Goal: Task Accomplishment & Management: Manage account settings

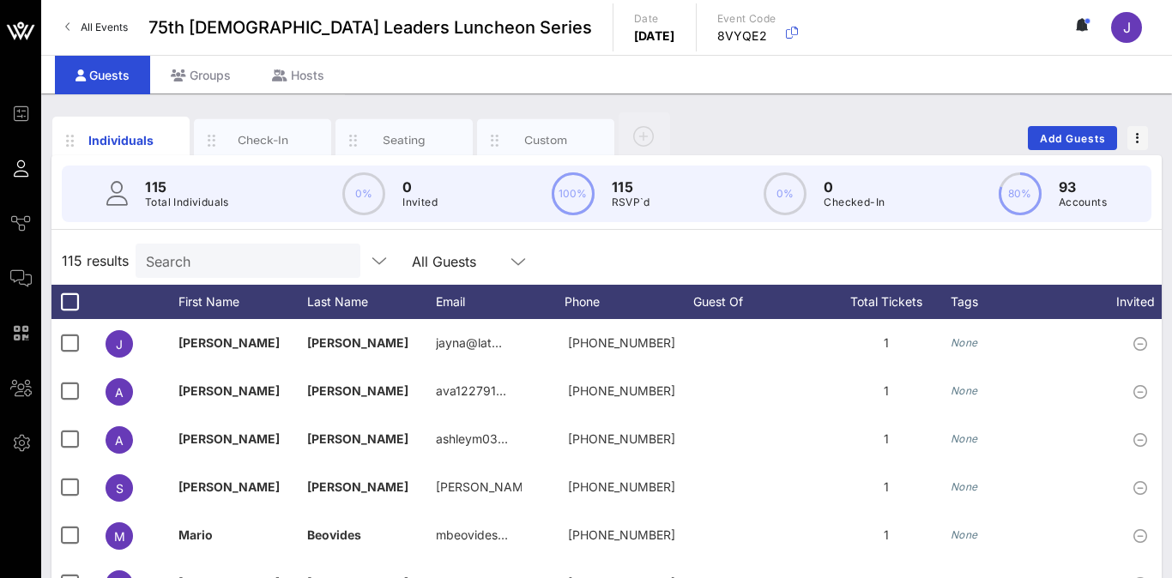
click at [92, 27] on span "All Events" at bounding box center [104, 27] width 47 height 13
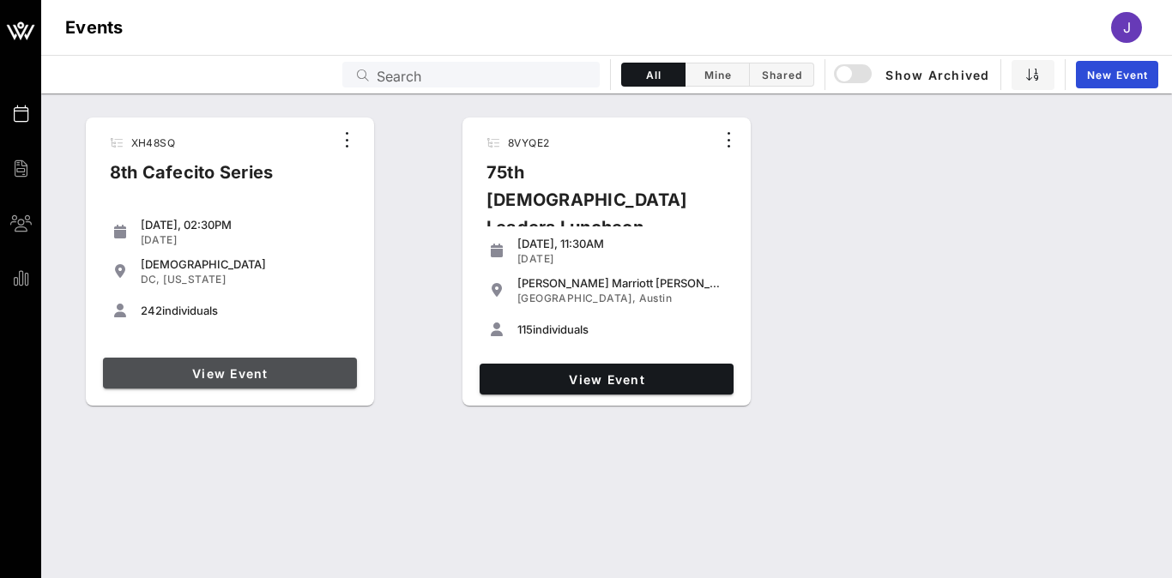
click at [278, 385] on link "View Event" at bounding box center [230, 373] width 254 height 31
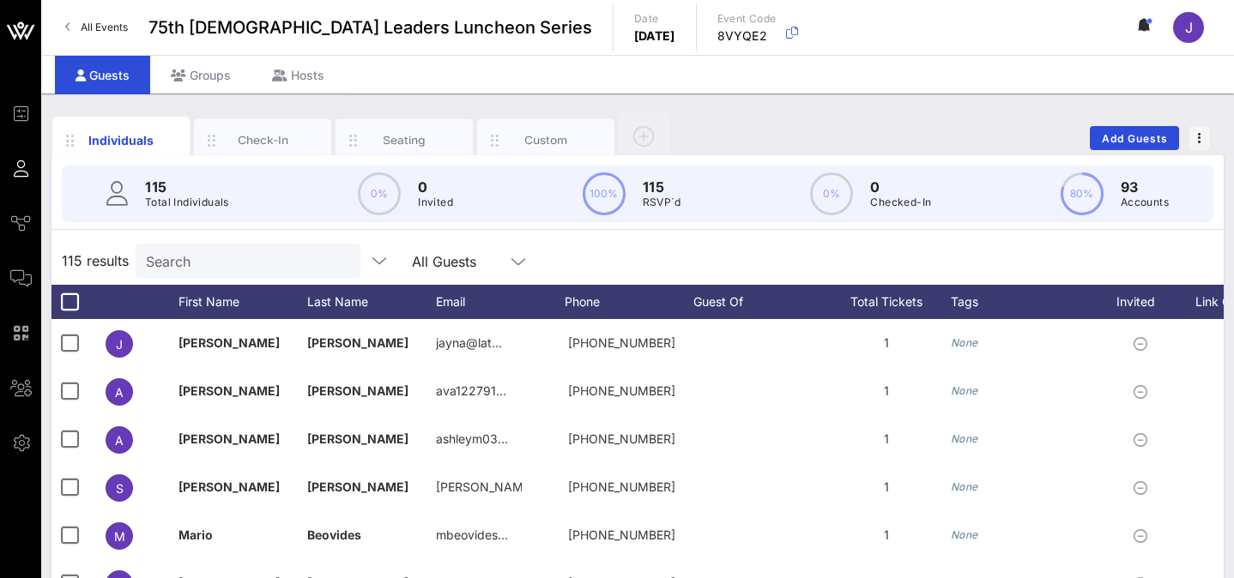
click at [114, 30] on span "All Events" at bounding box center [104, 27] width 47 height 13
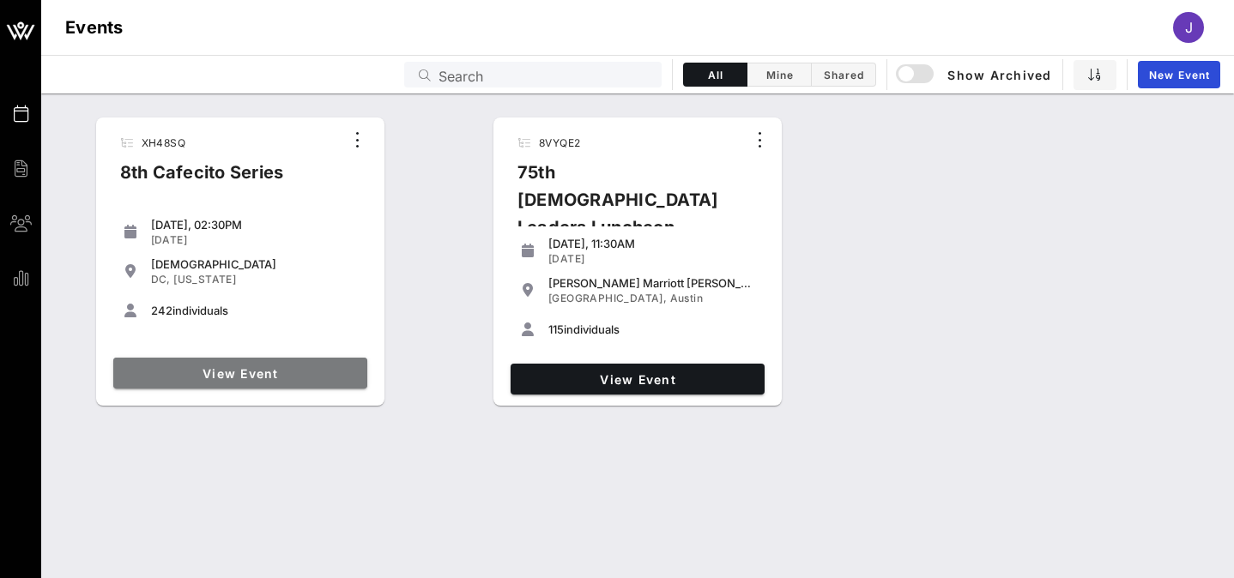
click at [230, 367] on span "View Event" at bounding box center [240, 373] width 240 height 15
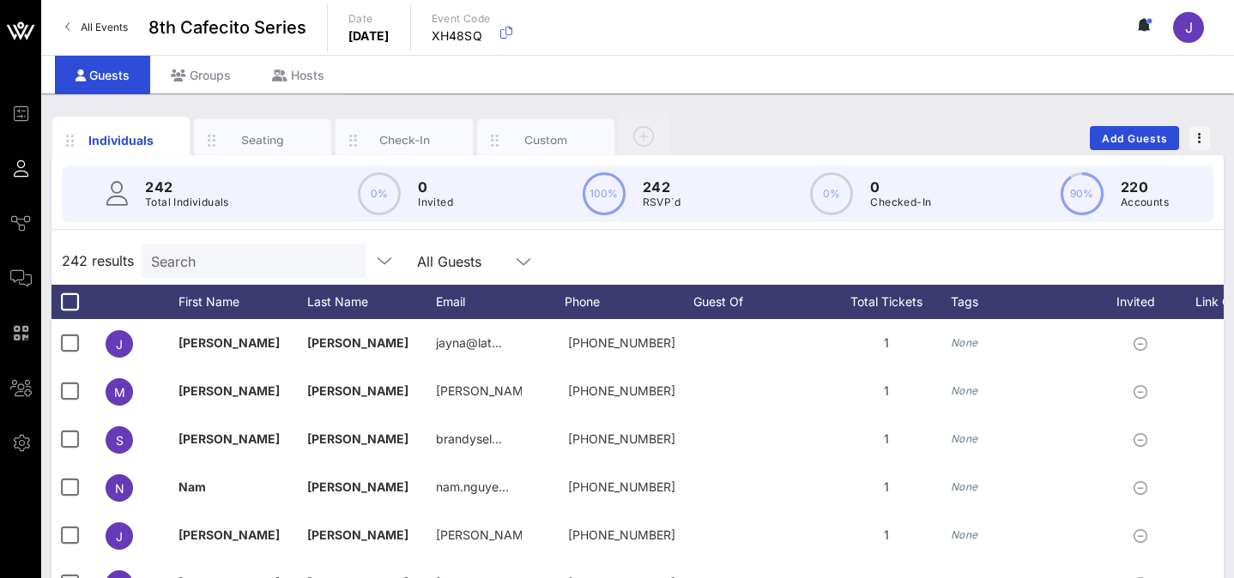
click at [223, 257] on input "Search" at bounding box center [251, 261] width 201 height 22
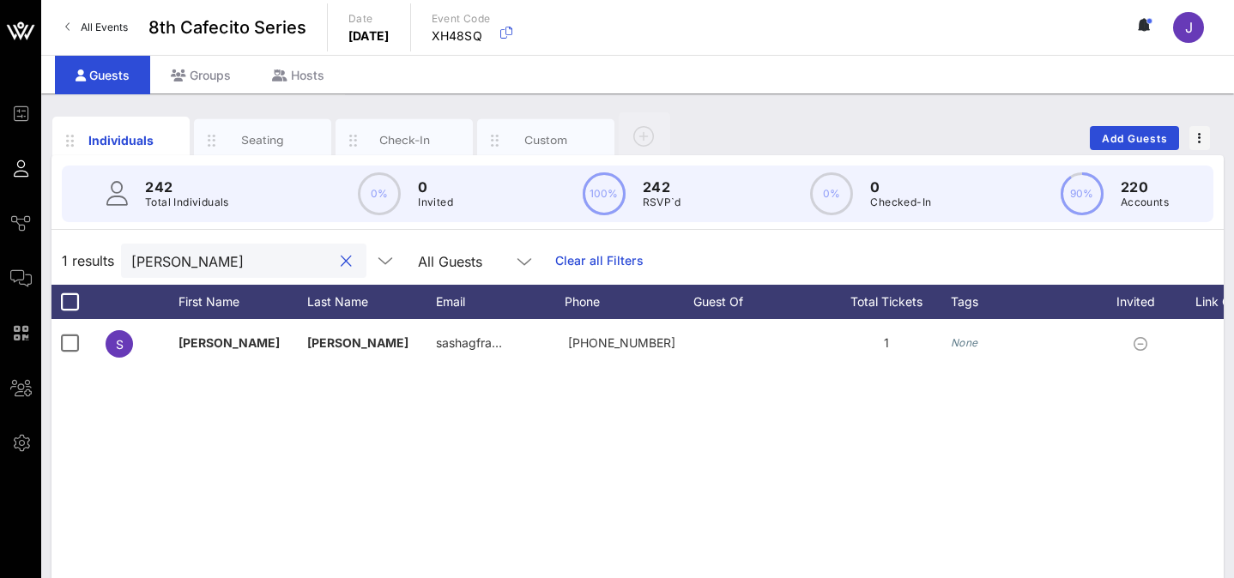
type input "[PERSON_NAME]"
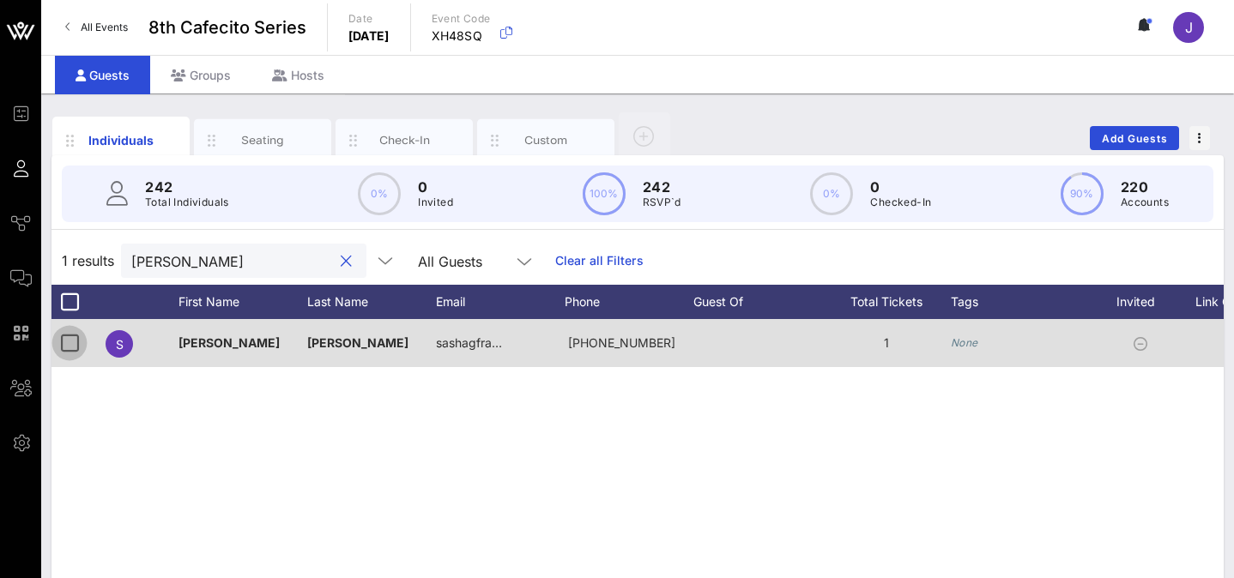
click at [68, 341] on div at bounding box center [69, 343] width 29 height 29
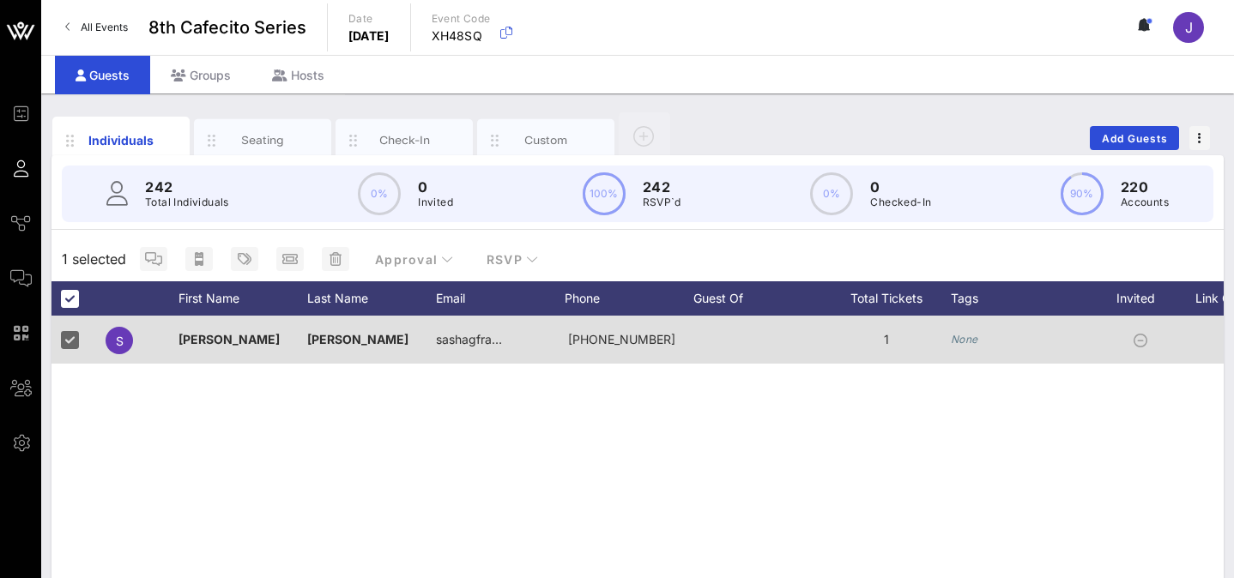
scroll to position [0, 259]
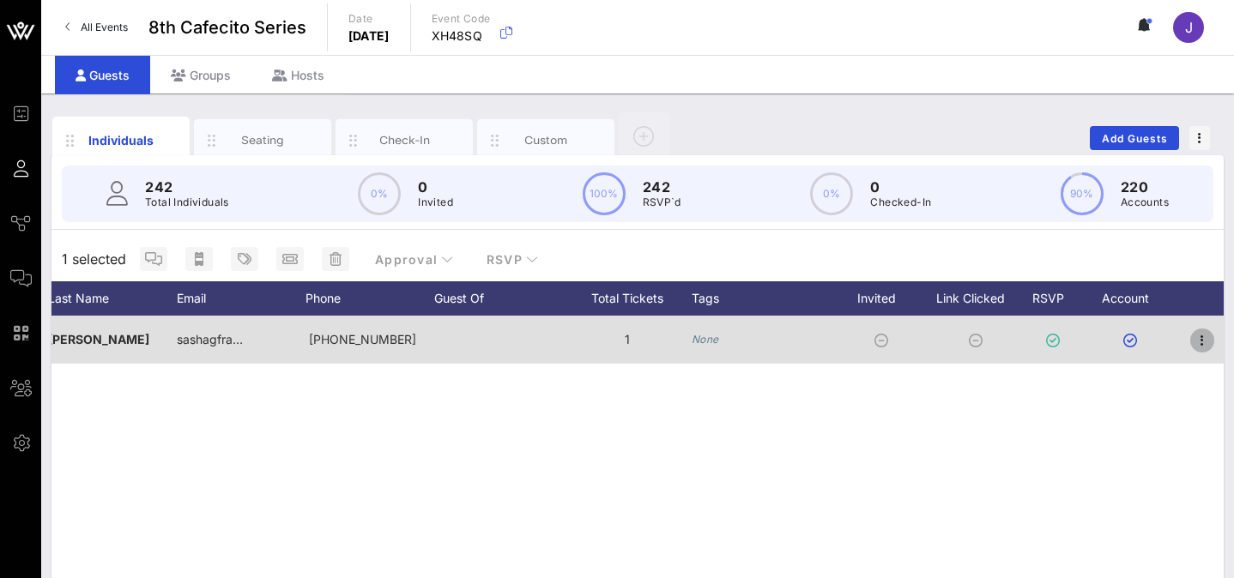
click at [1198, 341] on icon "button" at bounding box center [1202, 340] width 21 height 21
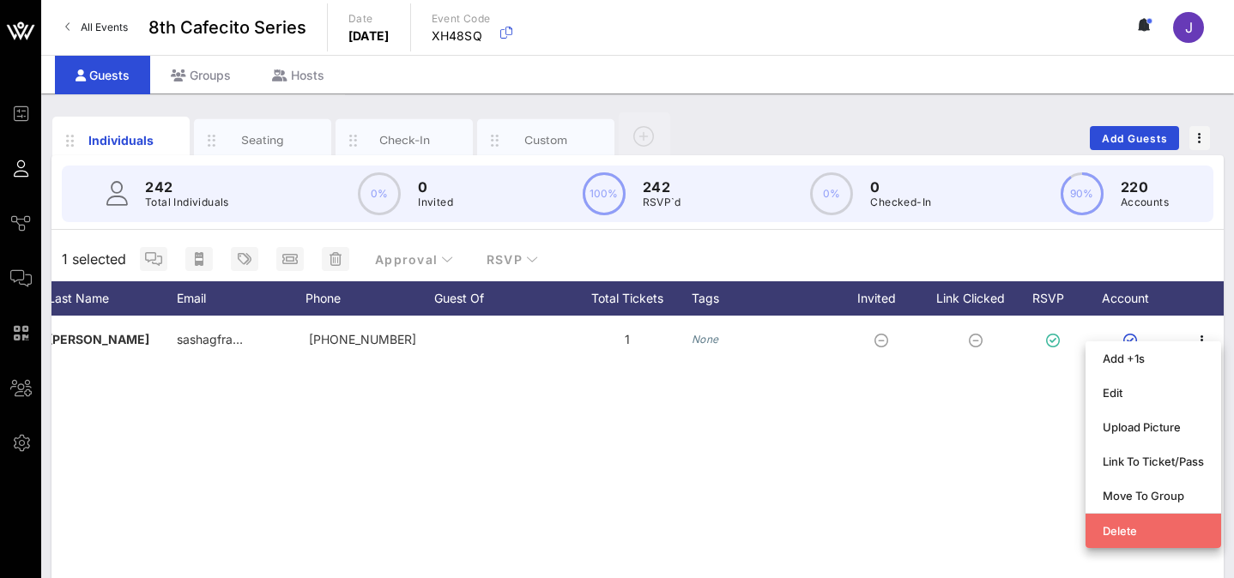
click at [1126, 533] on div "Delete" at bounding box center [1152, 531] width 101 height 14
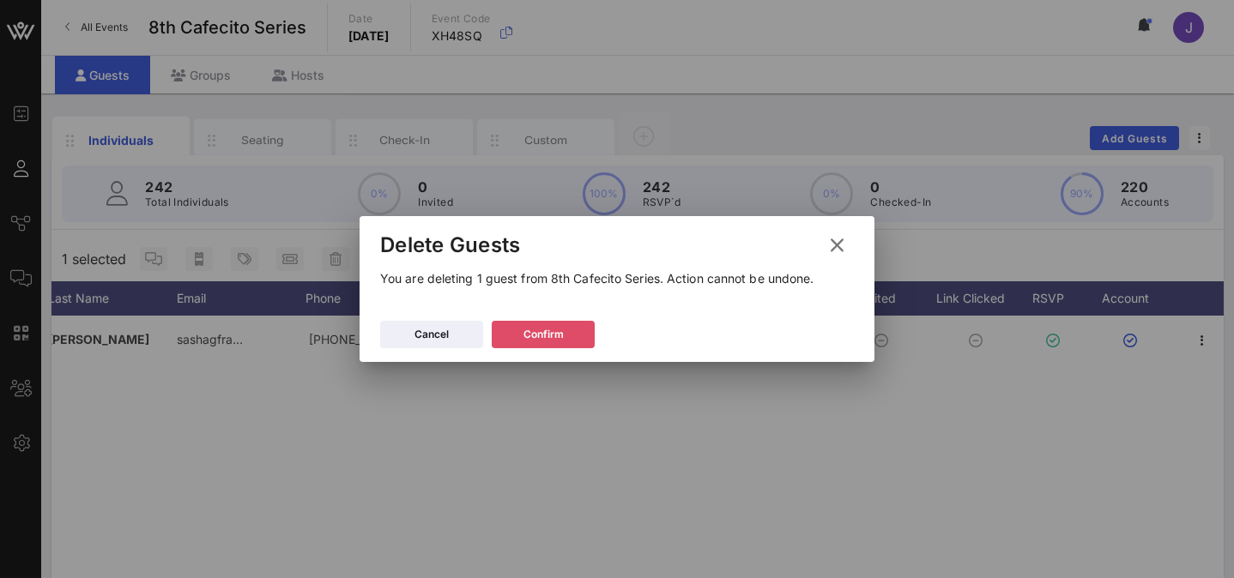
click at [566, 343] on button "Confirm" at bounding box center [543, 334] width 103 height 27
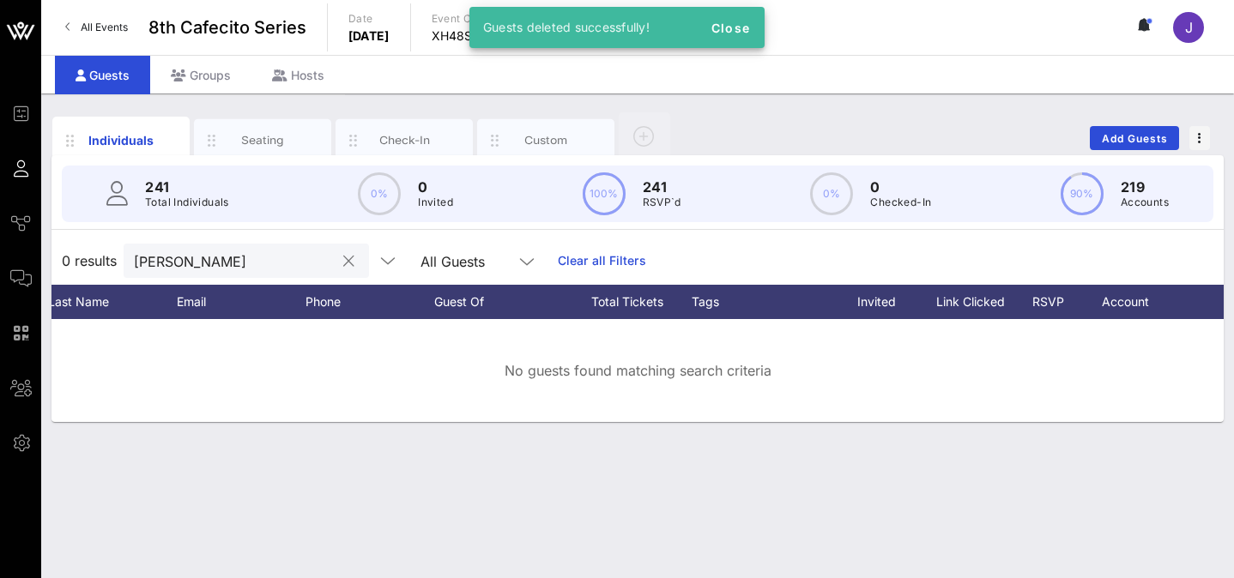
click at [343, 263] on button "clear icon" at bounding box center [348, 261] width 11 height 17
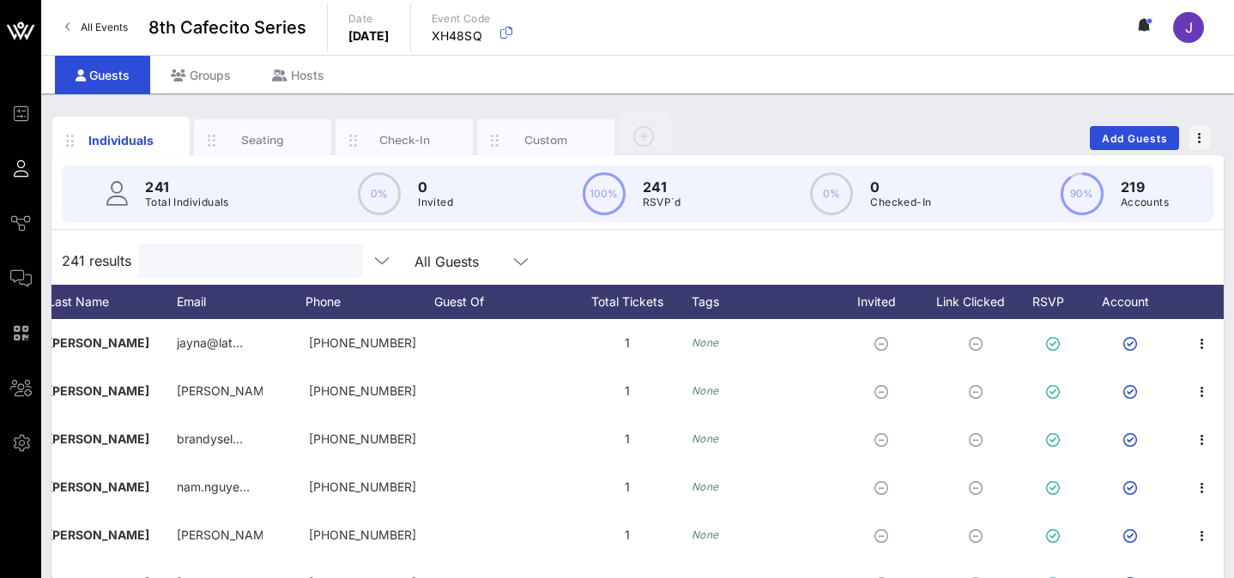
click at [273, 265] on input "text" at bounding box center [248, 261] width 201 height 22
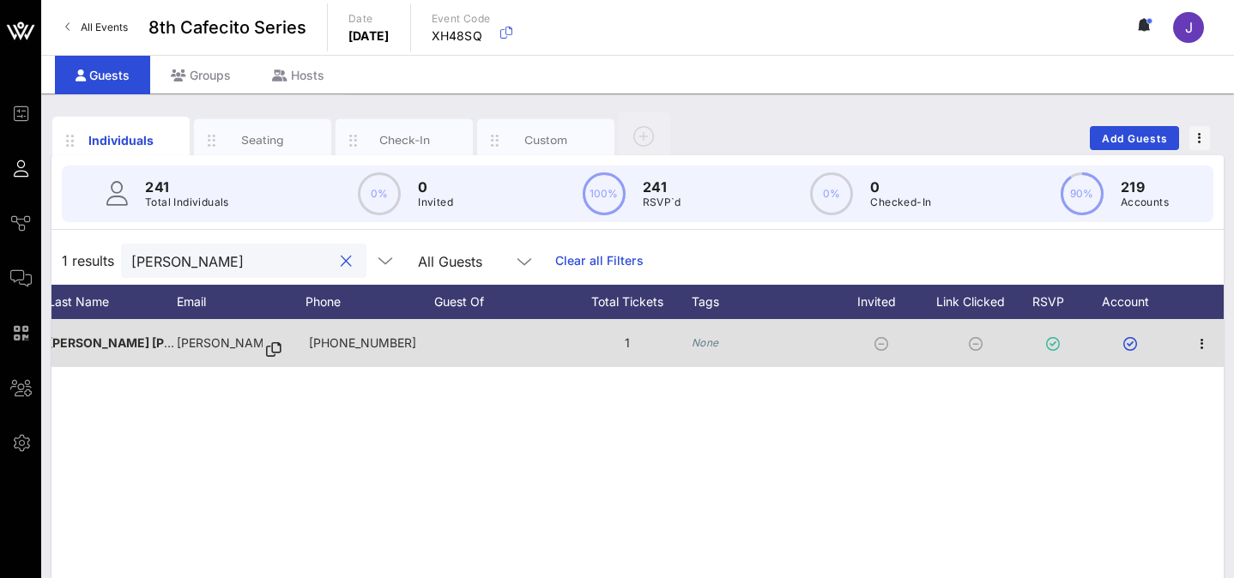
scroll to position [0, 0]
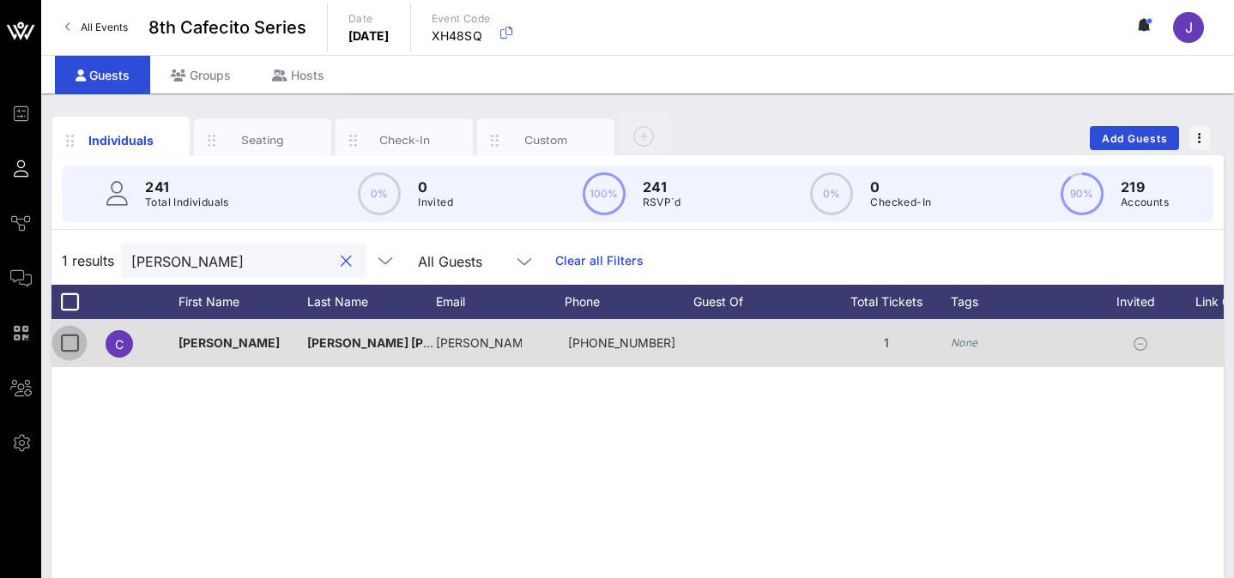
type input "cathy"
click at [75, 347] on div at bounding box center [69, 343] width 29 height 29
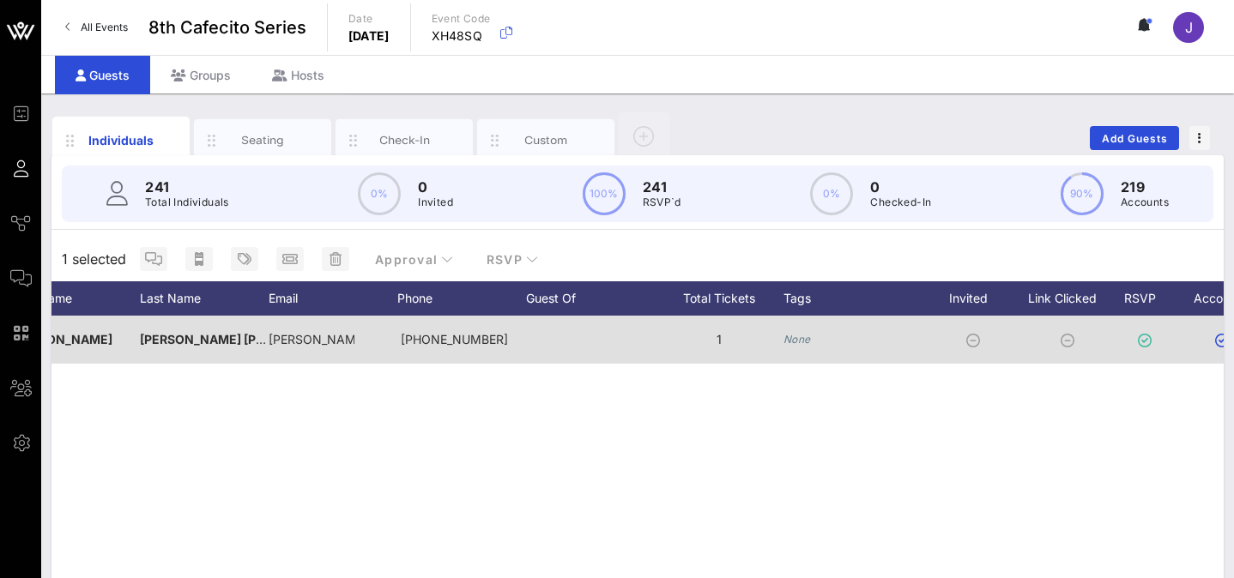
scroll to position [0, 259]
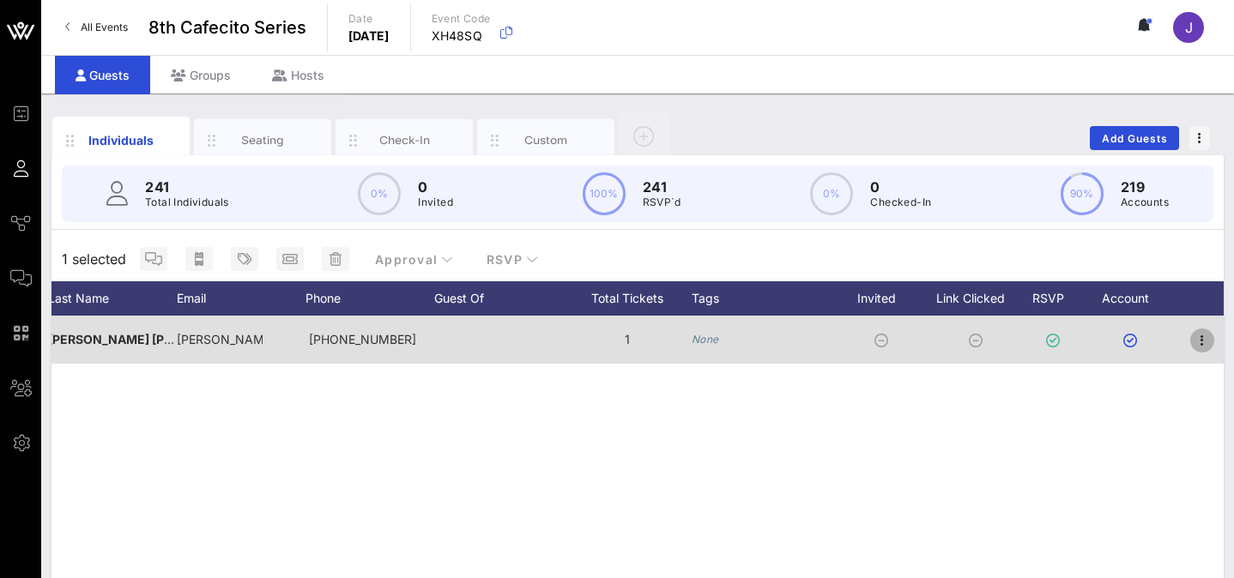
click at [1205, 331] on icon "button" at bounding box center [1202, 340] width 21 height 21
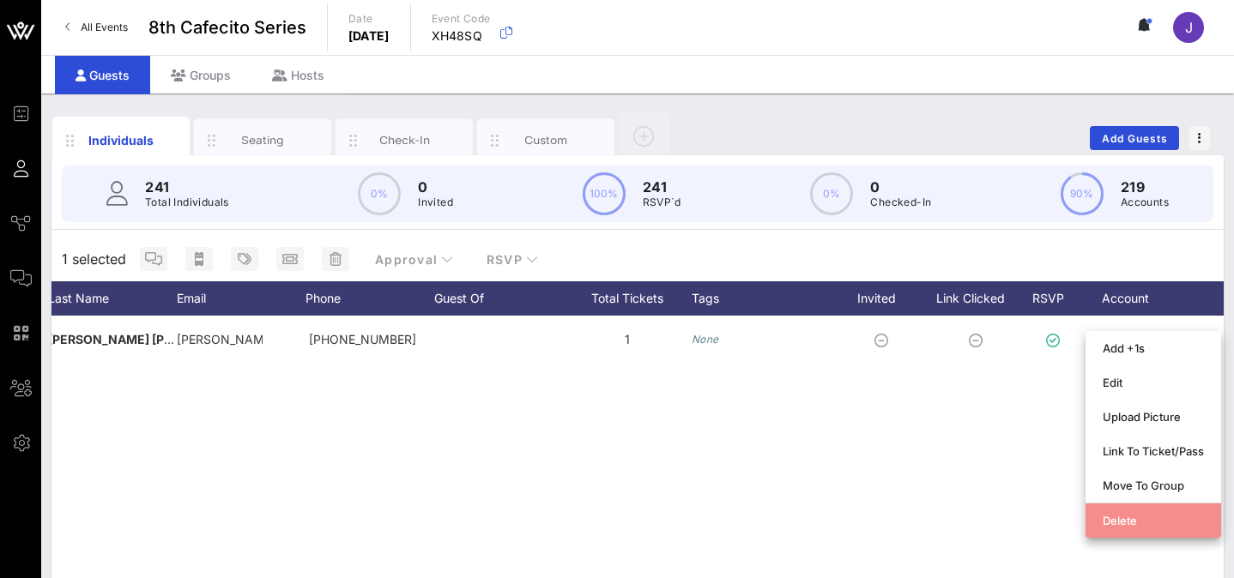
click at [1111, 516] on div "Delete" at bounding box center [1152, 521] width 101 height 14
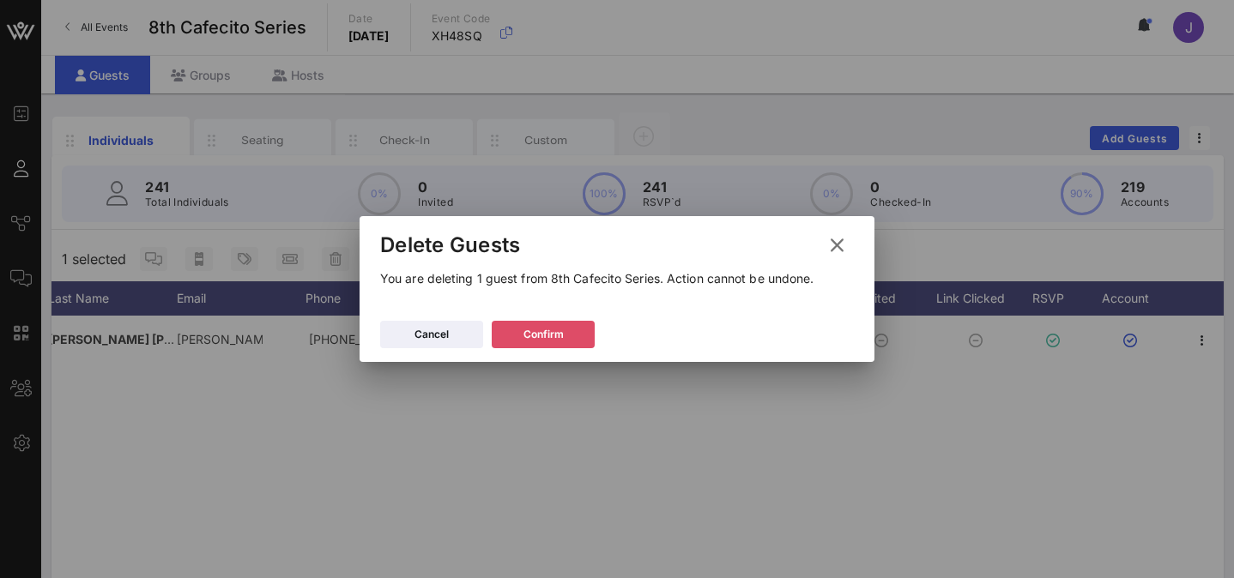
click at [533, 339] on div "Confirm" at bounding box center [543, 334] width 40 height 17
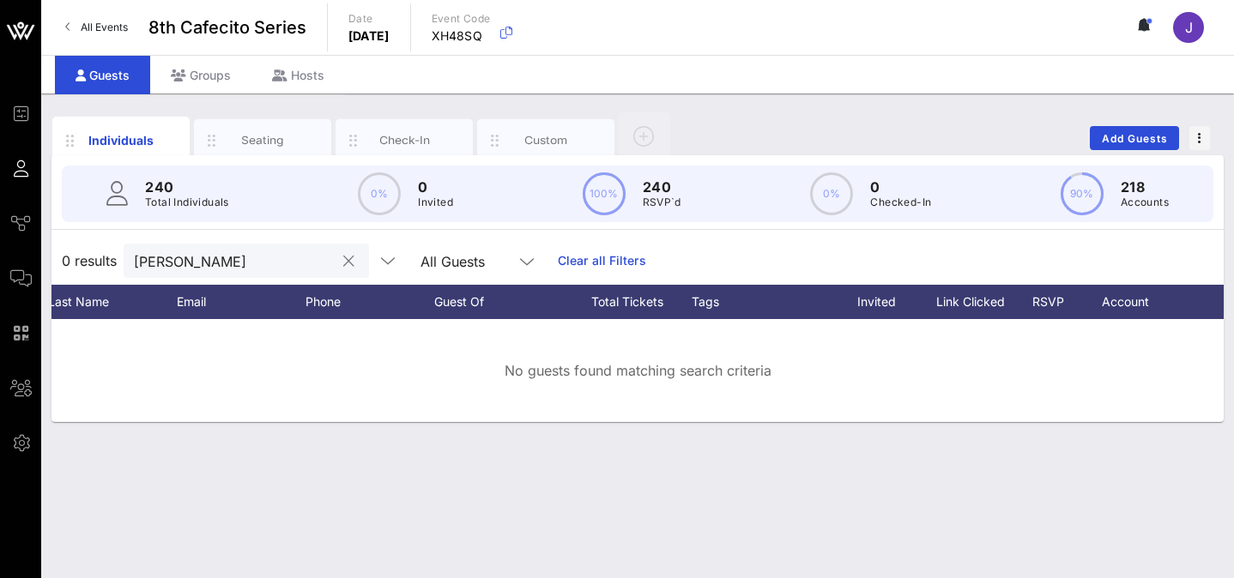
click at [343, 263] on button "clear icon" at bounding box center [348, 261] width 11 height 17
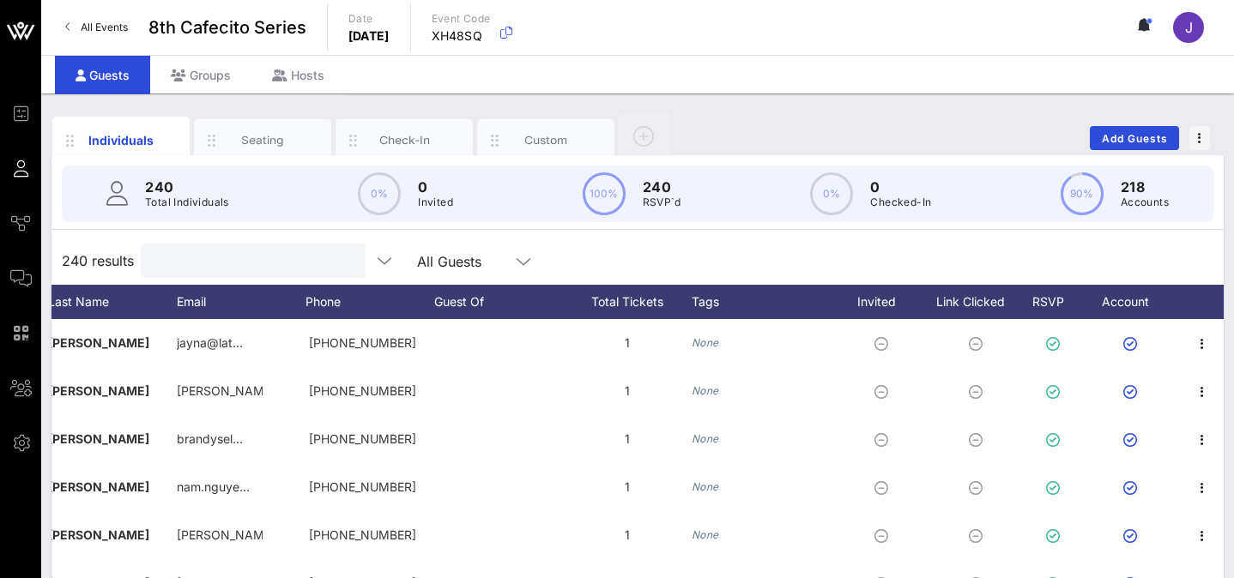
click at [220, 264] on input "text" at bounding box center [251, 261] width 201 height 22
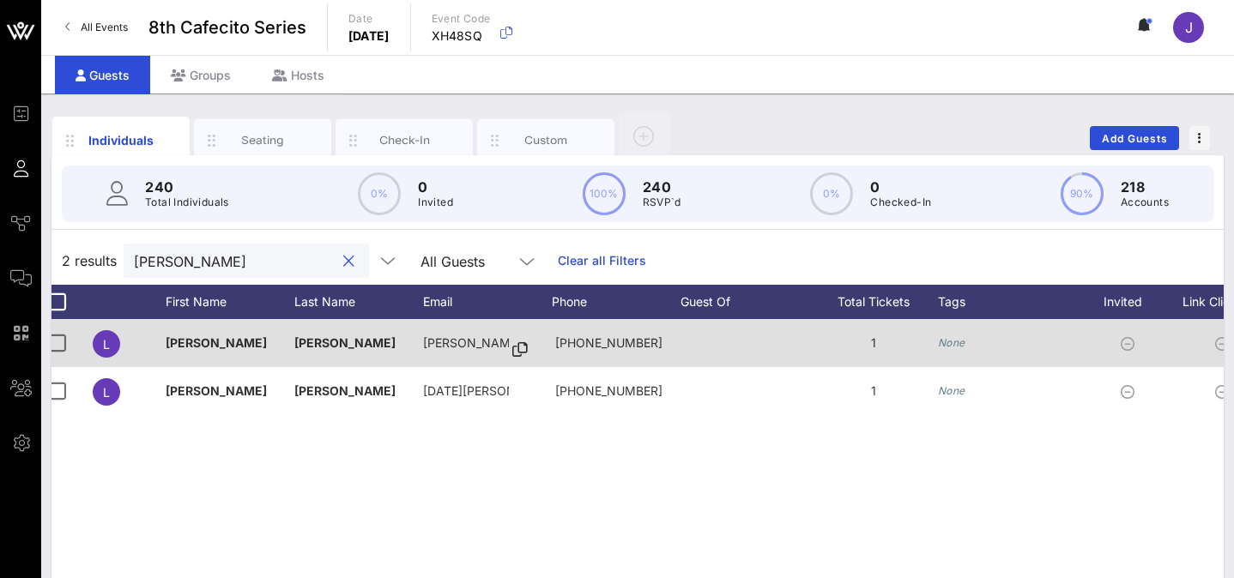
scroll to position [0, 0]
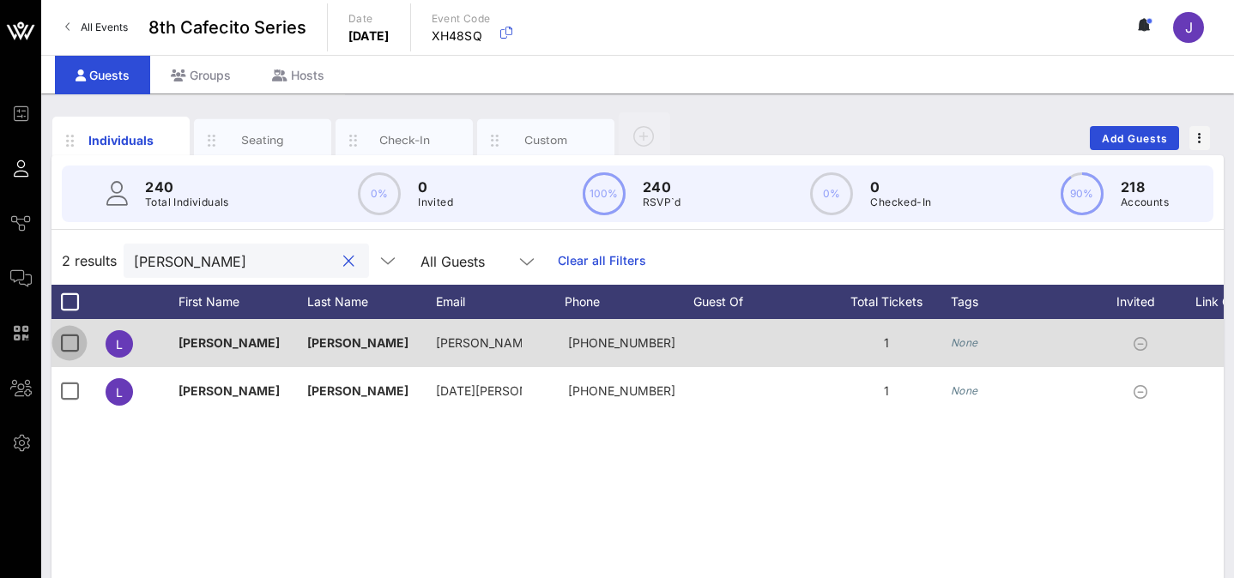
type input "lucia"
click at [60, 341] on div at bounding box center [69, 343] width 29 height 29
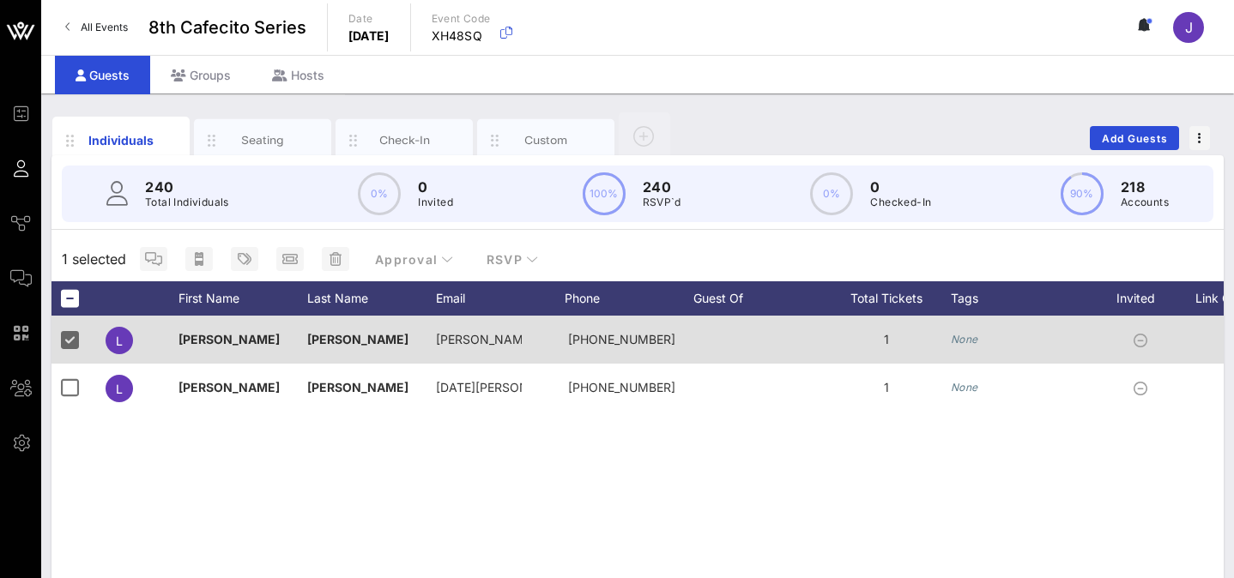
scroll to position [0, 259]
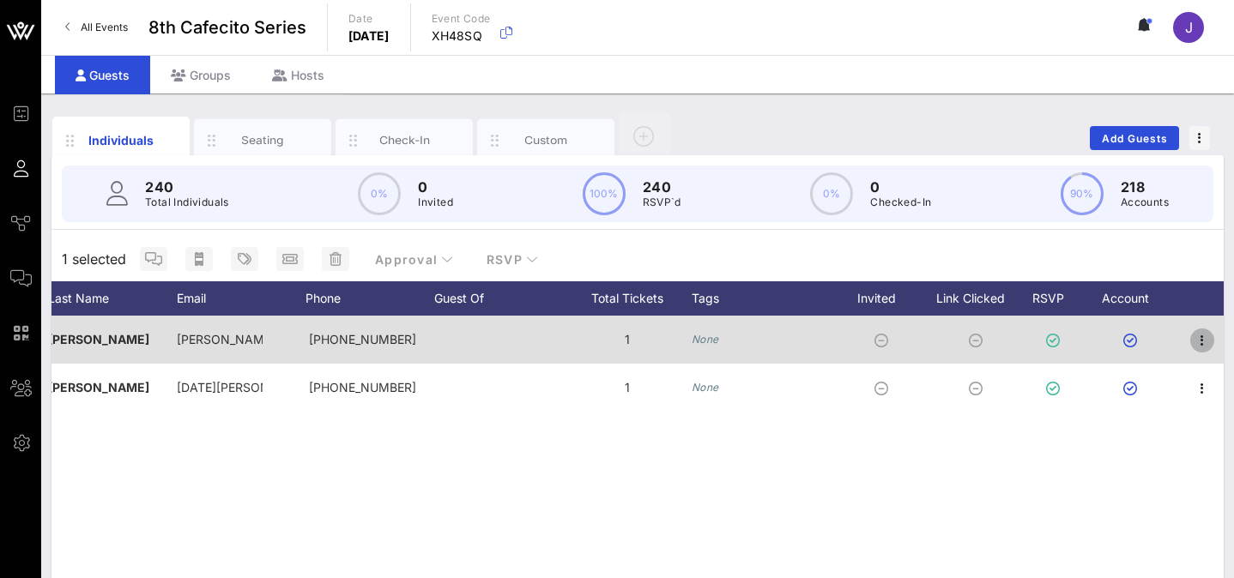
click at [1198, 344] on icon "button" at bounding box center [1202, 340] width 21 height 21
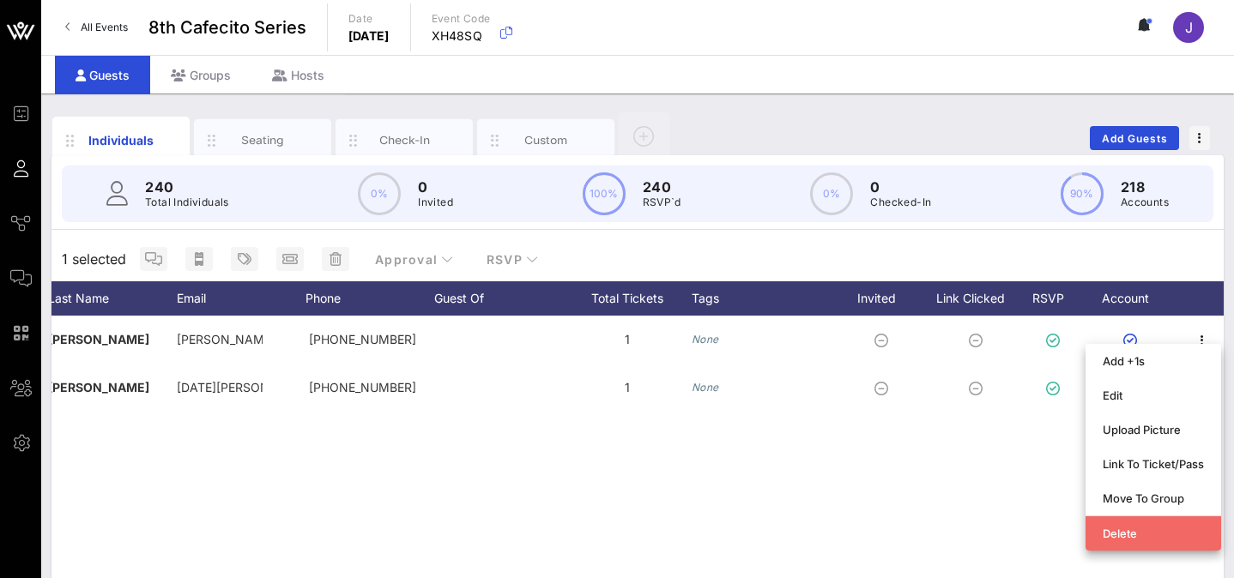
click at [1129, 546] on div "Delete" at bounding box center [1152, 533] width 101 height 27
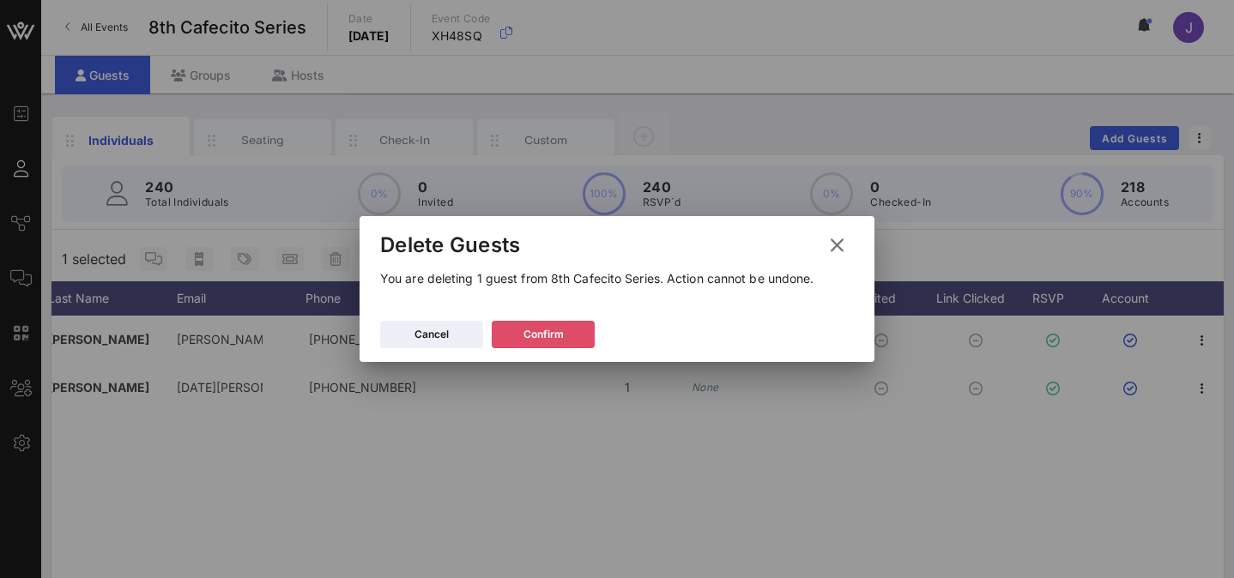
click at [575, 331] on button "Confirm" at bounding box center [543, 334] width 103 height 27
